Goal: Task Accomplishment & Management: Manage account settings

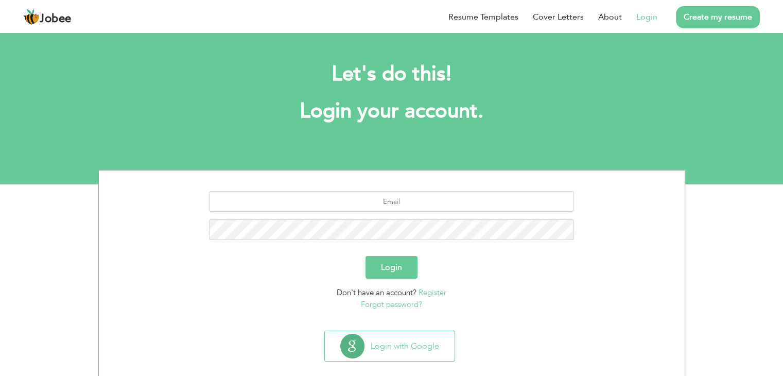
click at [404, 203] on input "text" at bounding box center [391, 201] width 365 height 21
type input "[PERSON_NAME][EMAIL_ADDRESS][DOMAIN_NAME]"
click at [366, 256] on button "Login" at bounding box center [392, 267] width 52 height 23
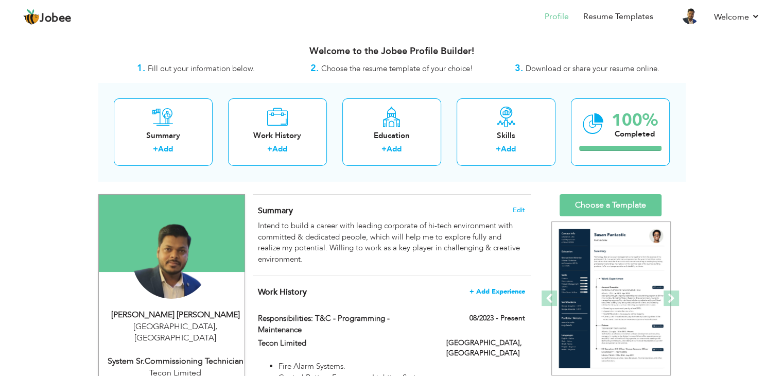
click at [508, 289] on span "+ Add Experience" at bounding box center [498, 291] width 56 height 7
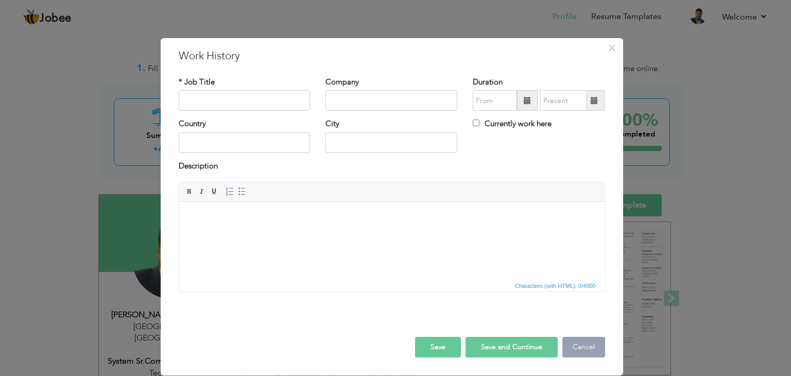
click at [587, 346] on button "Cancel" at bounding box center [583, 347] width 43 height 21
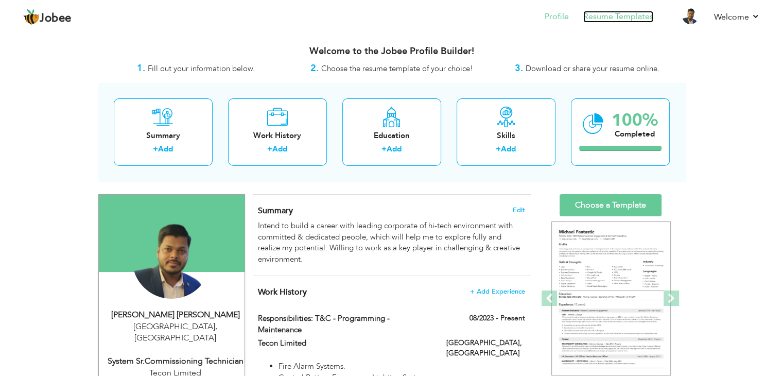
click at [634, 17] on link "Resume Templates" at bounding box center [618, 17] width 70 height 12
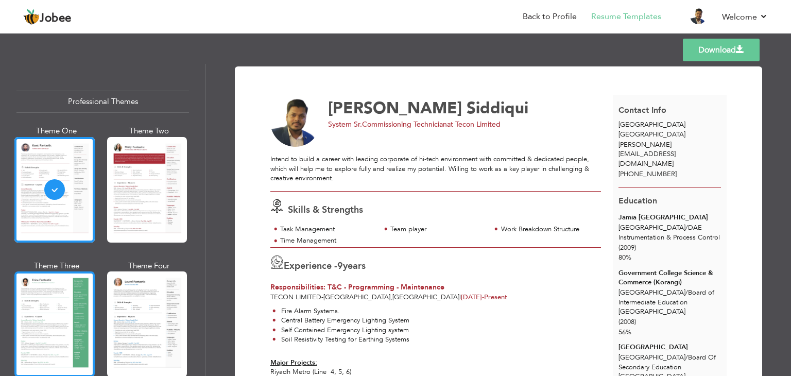
click at [58, 295] on div at bounding box center [54, 324] width 80 height 106
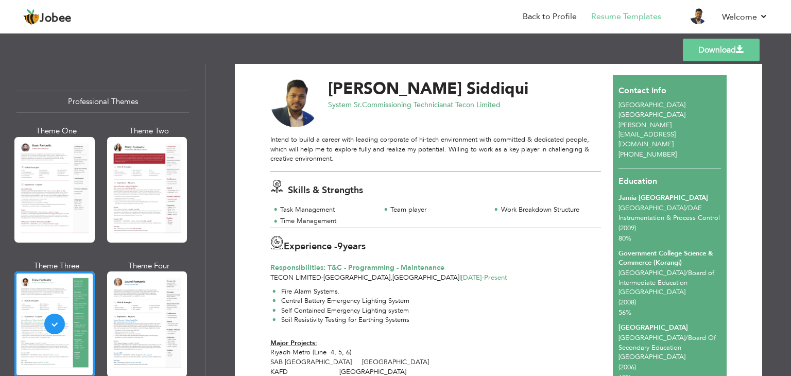
scroll to position [17, 0]
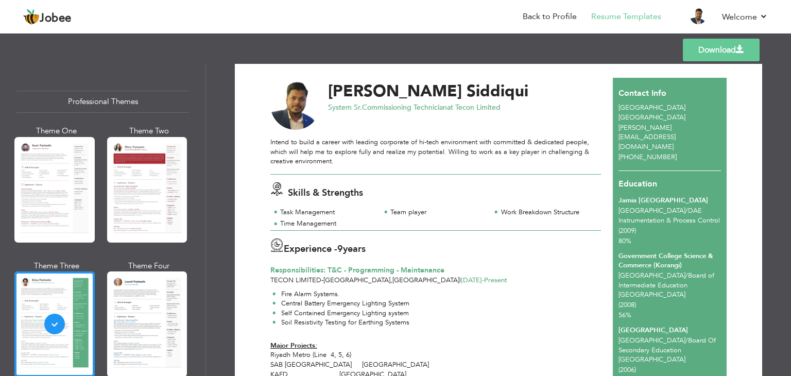
click at [692, 46] on link "Download" at bounding box center [721, 50] width 77 height 23
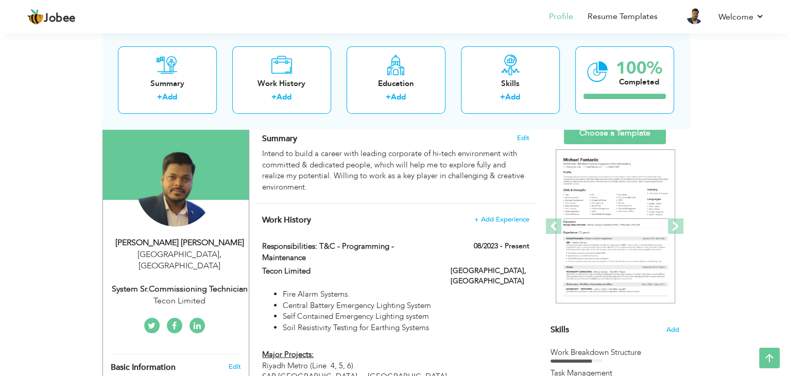
scroll to position [71, 0]
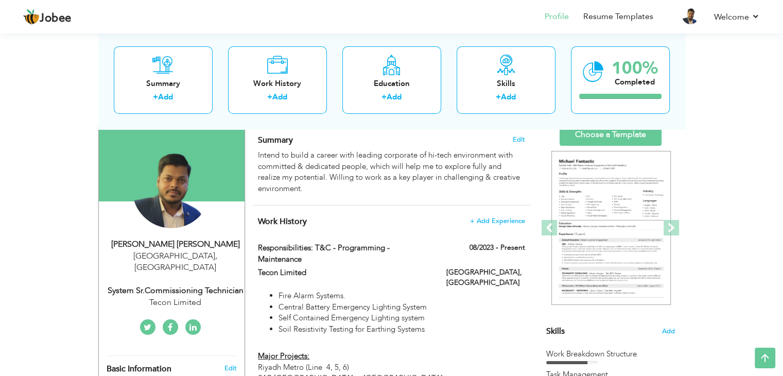
click at [194, 285] on div "System Sr.Commissioning Technician" at bounding box center [176, 291] width 138 height 12
type input "Faizan Ali"
type input "Siddiqui"
type input "+966569397064"
select select "number:191"
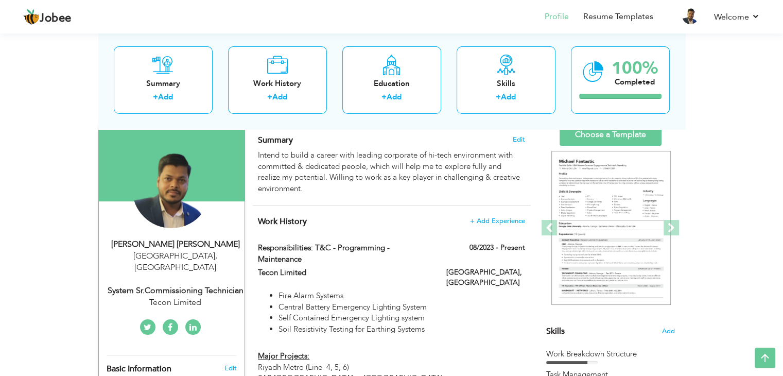
type input "[GEOGRAPHIC_DATA]"
select select "number:11"
type input "Tecon Limited"
type input "System Sr.Commissioning Technician"
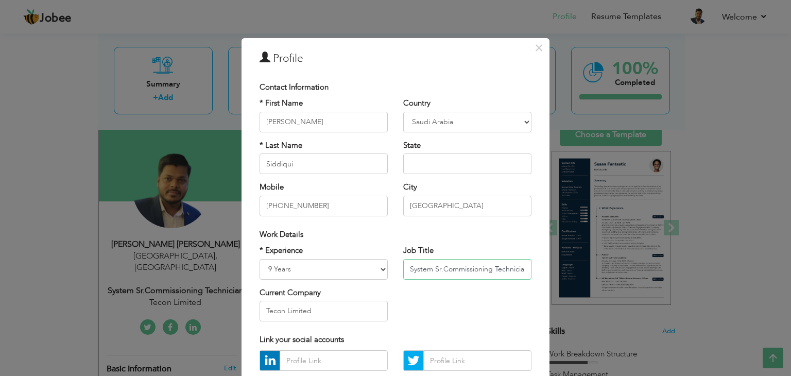
click at [520, 271] on input "System Sr.Commissioning Technician" at bounding box center [467, 269] width 128 height 21
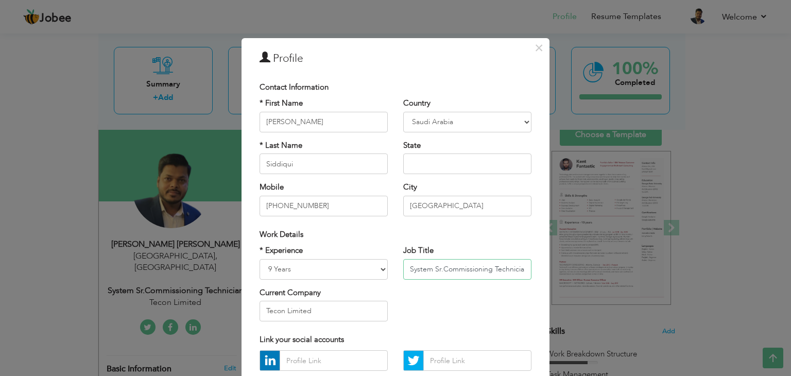
scroll to position [0, 2]
click at [700, 217] on div "× Profile Contact Information * First Name [PERSON_NAME] * Last Name U.K" at bounding box center [395, 188] width 791 height 376
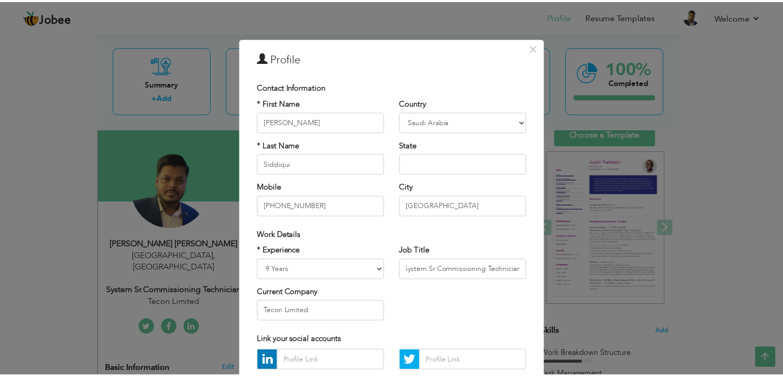
scroll to position [0, 0]
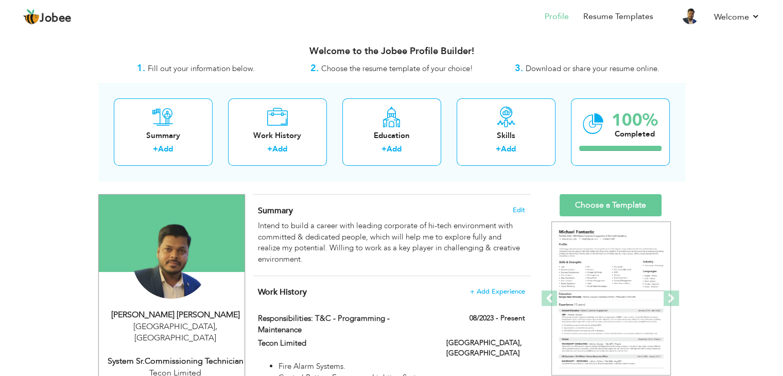
click at [163, 355] on div "System Sr.Commissioning Technician" at bounding box center [176, 361] width 138 height 12
type input "Faizan Ali"
type input "Siddiqui"
type input "+966569397064"
select select "number:191"
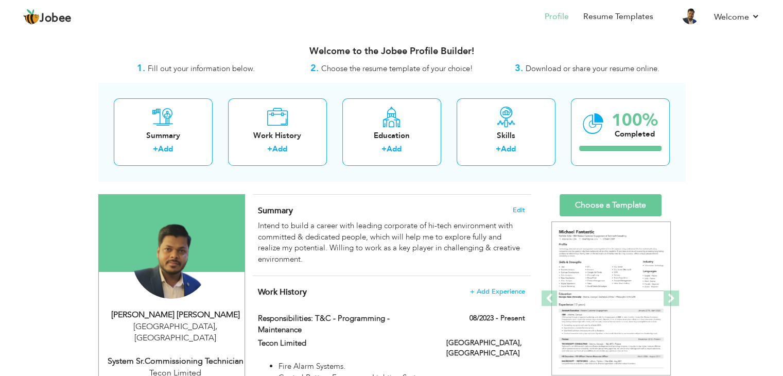
type input "Riyadh"
select select "number:11"
type input "Tecon Limited"
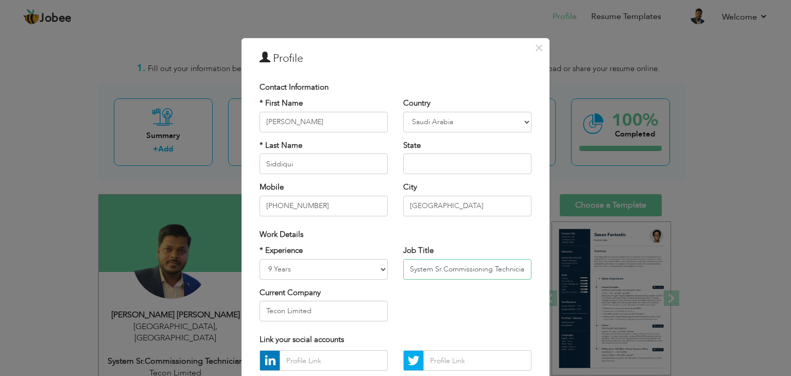
click at [492, 272] on input "System Sr.Commissioning Technician" at bounding box center [467, 269] width 128 height 21
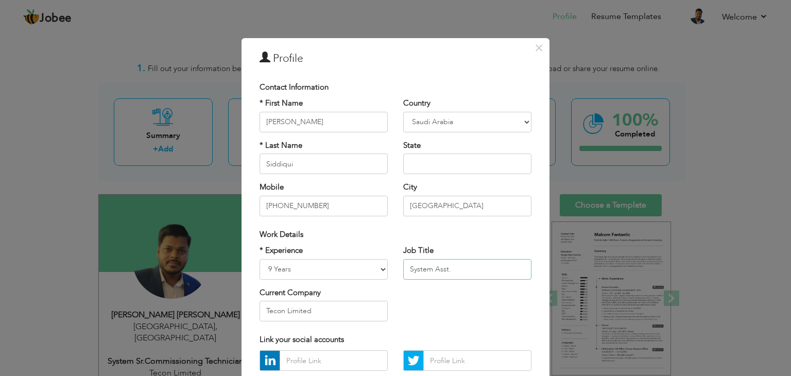
click at [463, 277] on input "System Asst." at bounding box center [467, 269] width 128 height 21
click at [495, 265] on input "System Asst.Comissioning" at bounding box center [467, 269] width 128 height 21
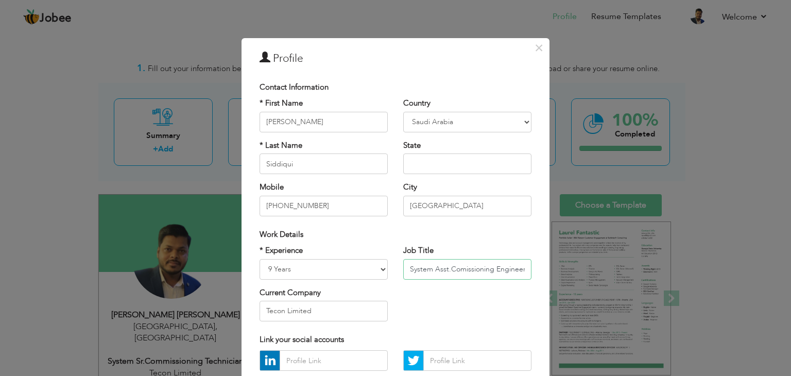
scroll to position [0, 1]
type input "System Asst.Comissioning Engineer"
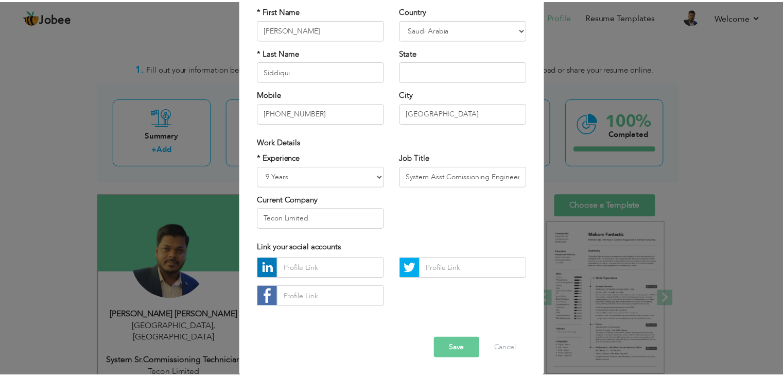
scroll to position [93, 0]
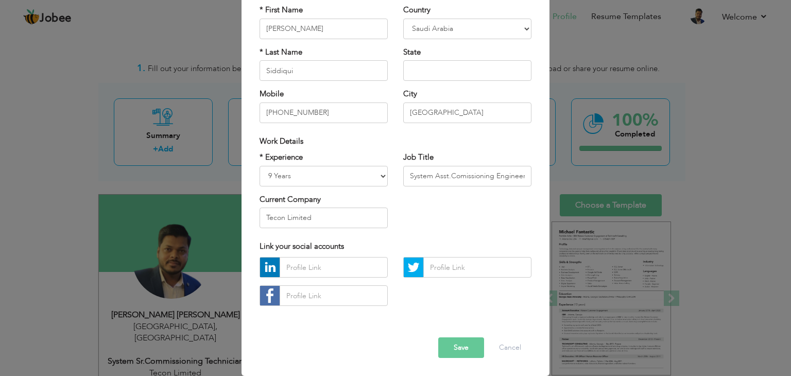
click at [467, 354] on button "Save" at bounding box center [461, 347] width 46 height 21
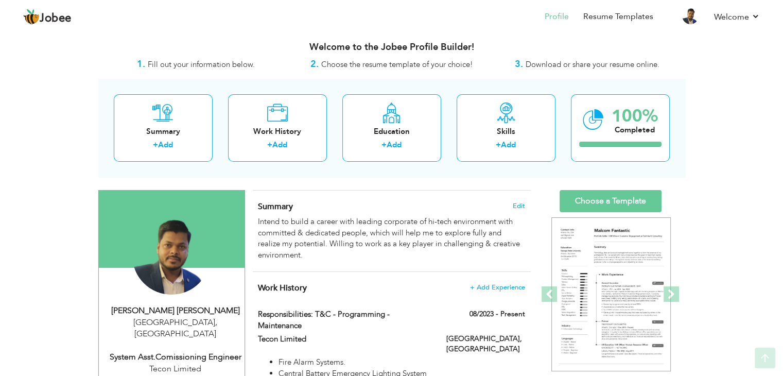
scroll to position [6, 0]
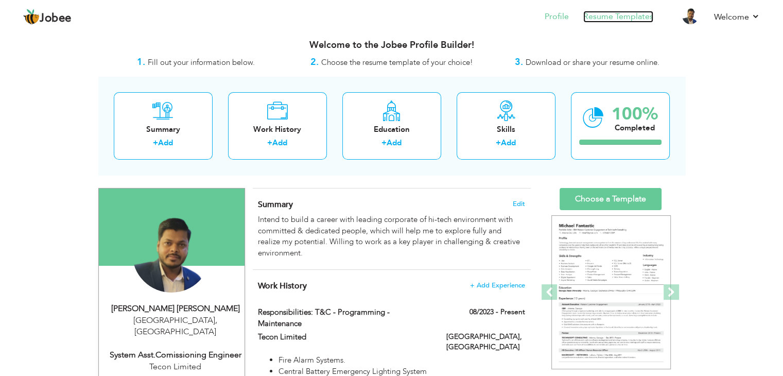
click at [633, 13] on link "Resume Templates" at bounding box center [618, 17] width 70 height 12
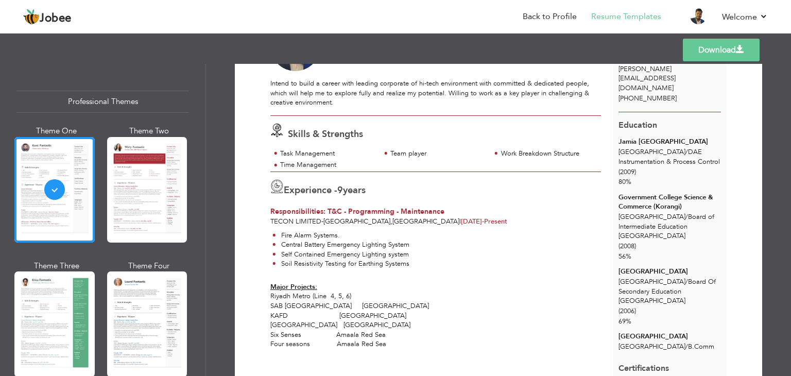
scroll to position [76, 0]
click at [163, 56] on div "Templates Download" at bounding box center [395, 49] width 791 height 33
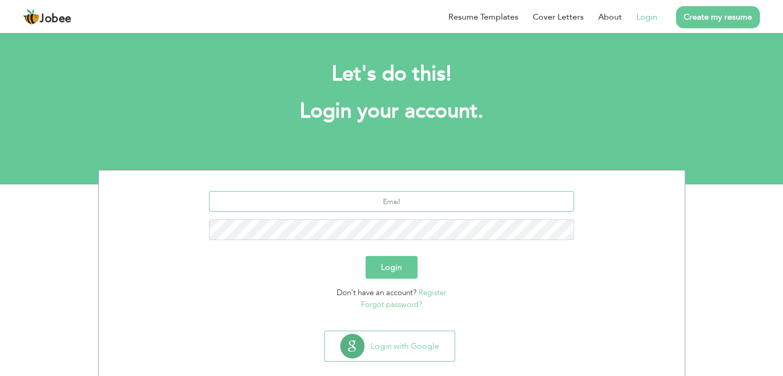
click at [311, 200] on input "text" at bounding box center [391, 201] width 365 height 21
type input "[PERSON_NAME][EMAIL_ADDRESS][DOMAIN_NAME]"
